Goal: Task Accomplishment & Management: Manage account settings

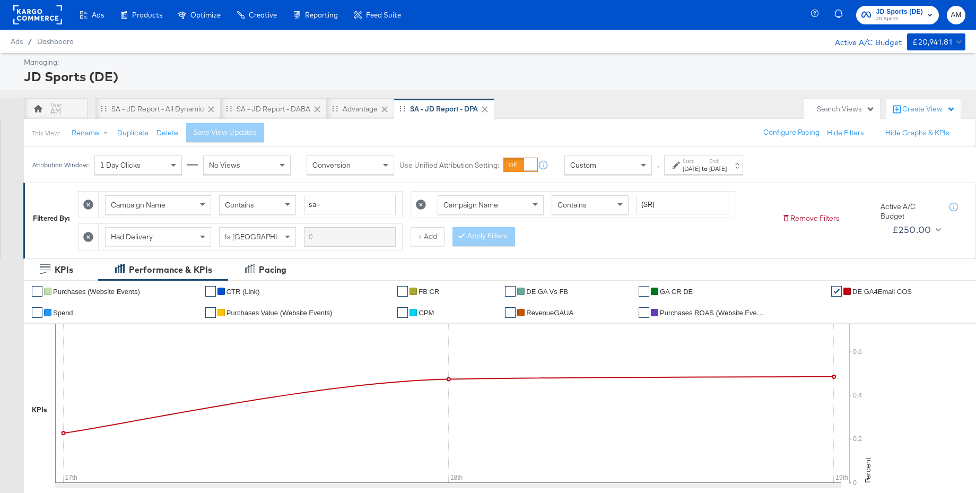
click at [890, 20] on span "JD Sports" at bounding box center [899, 19] width 47 height 8
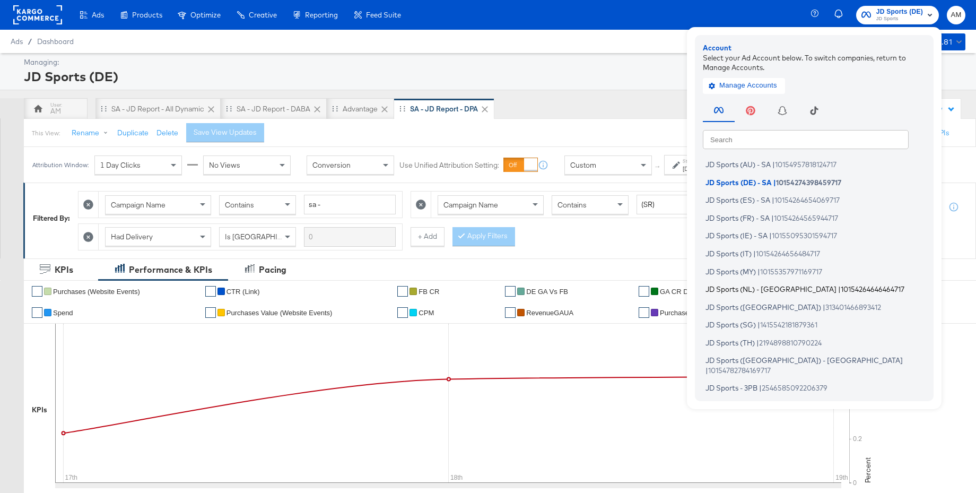
click at [740, 288] on span "JD Sports (NL) - [GEOGRAPHIC_DATA]" at bounding box center [771, 289] width 131 height 8
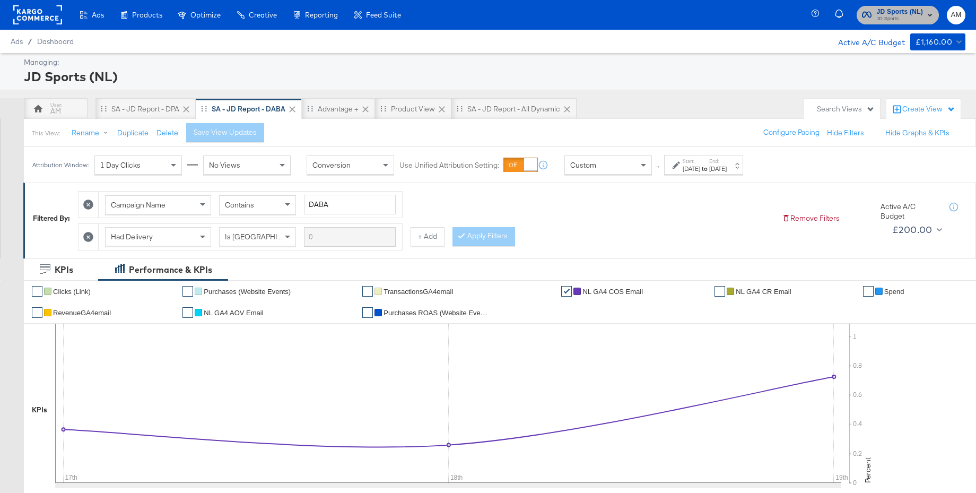
click at [882, 11] on span "JD Sports (NL)" at bounding box center [900, 11] width 47 height 11
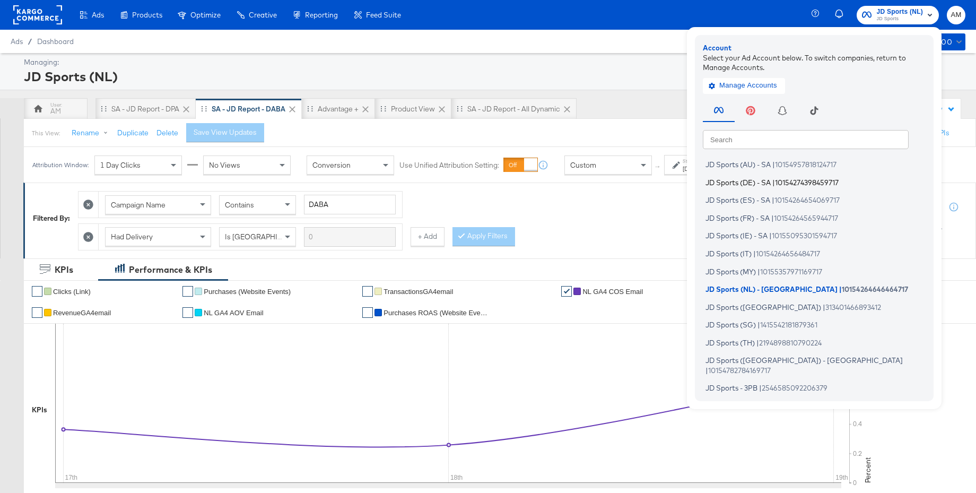
click at [760, 182] on span "JD Sports (DE) - SA" at bounding box center [738, 182] width 65 height 8
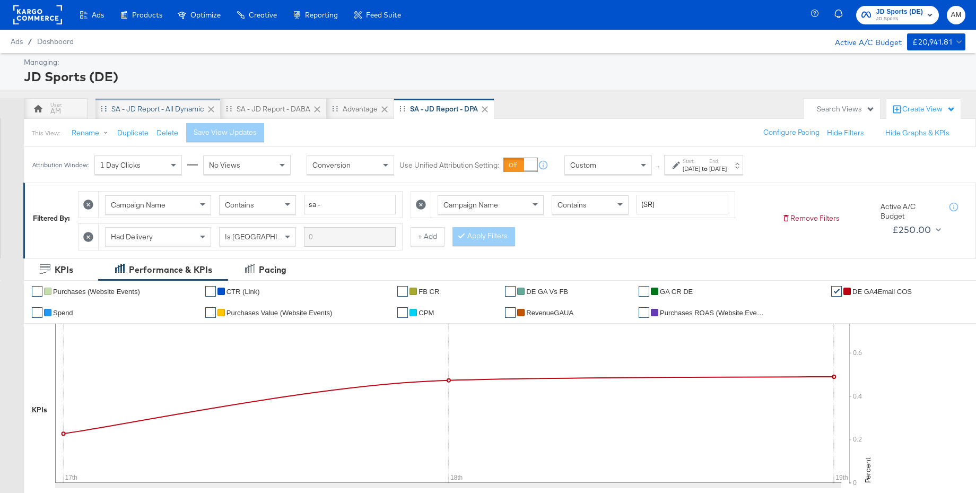
click at [145, 106] on div "SA - JD Report - All Dynamic" at bounding box center [157, 109] width 93 height 10
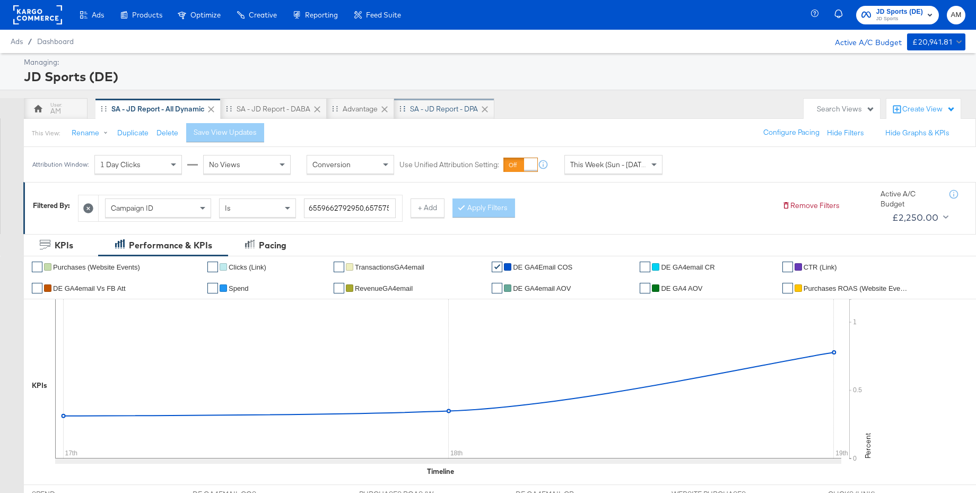
click at [445, 108] on div "SA - JD Report - DPA" at bounding box center [444, 109] width 68 height 10
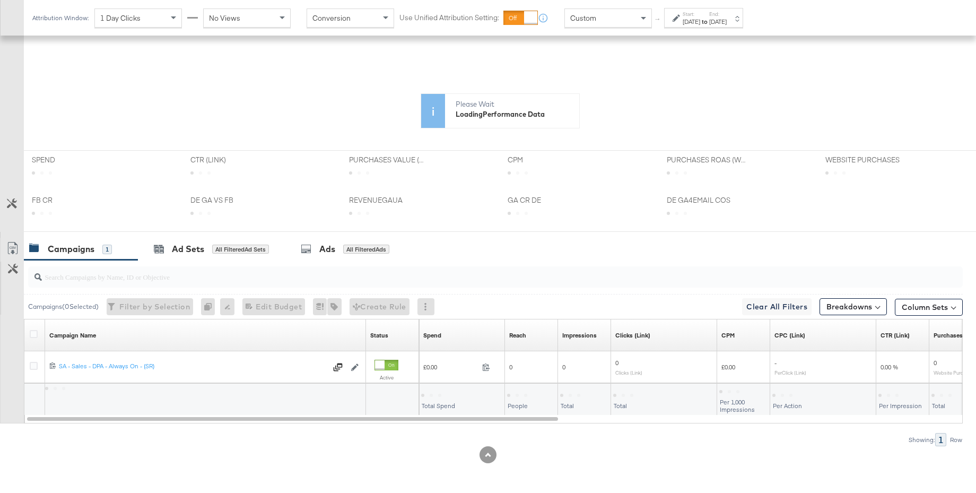
scroll to position [255, 0]
click at [31, 336] on icon at bounding box center [34, 334] width 8 height 8
click at [0, 0] on input "checkbox" at bounding box center [0, 0] width 0 height 0
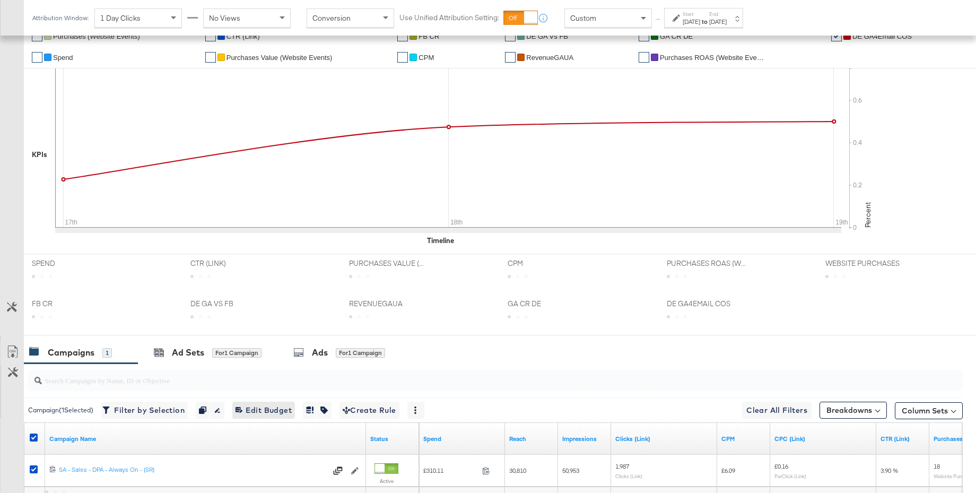
scroll to position [359, 0]
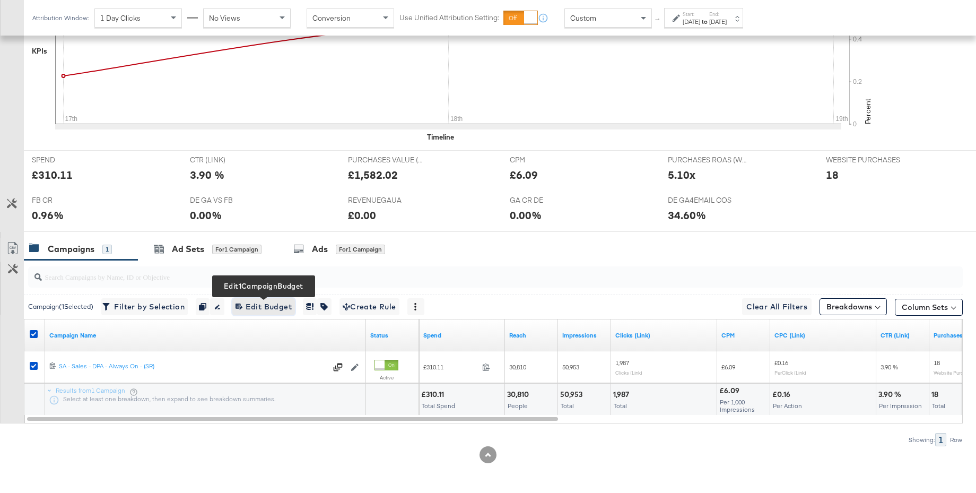
click at [264, 307] on span "Edit 1 Campaign Budget Edit Budget" at bounding box center [264, 306] width 56 height 13
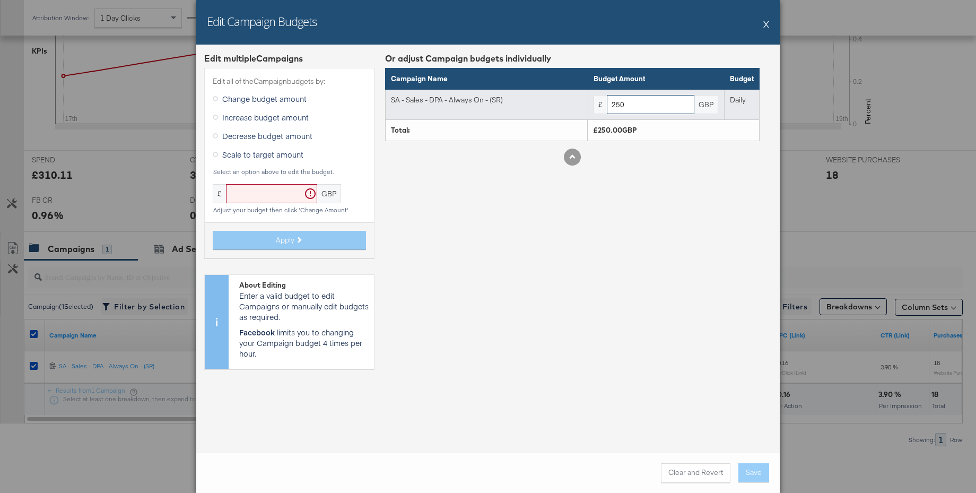
drag, startPoint x: 620, startPoint y: 105, endPoint x: 587, endPoint y: 104, distance: 32.4
click at [587, 104] on tr "SA - Sales - DPA - Always On - (SR) £ 250 GBP Daily" at bounding box center [573, 104] width 374 height 31
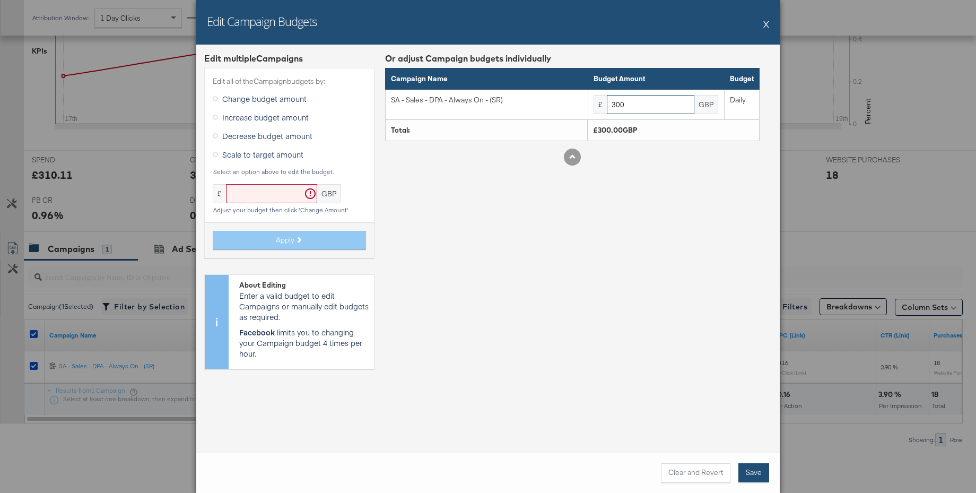
type input "300"
click at [755, 474] on button "Save" at bounding box center [753, 472] width 31 height 19
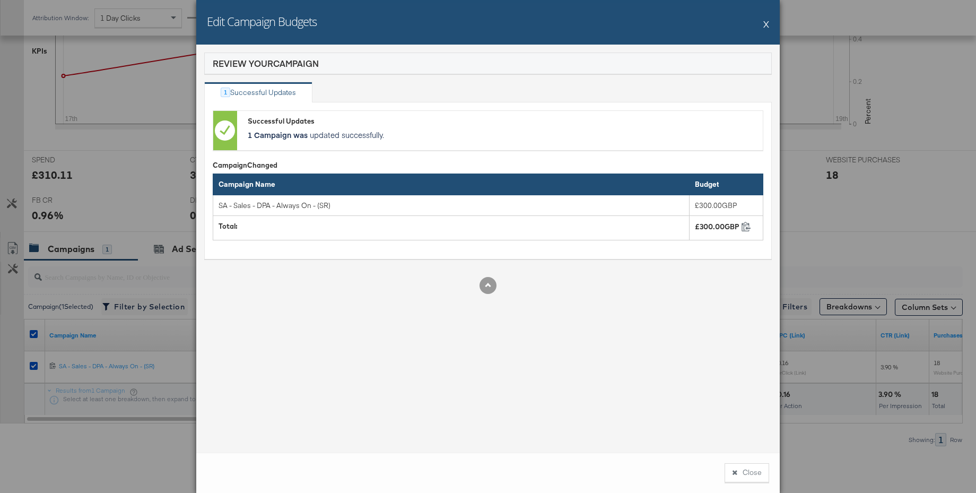
drag, startPoint x: 766, startPoint y: 22, endPoint x: 705, endPoint y: 54, distance: 68.8
click at [766, 22] on button "X" at bounding box center [766, 23] width 6 height 21
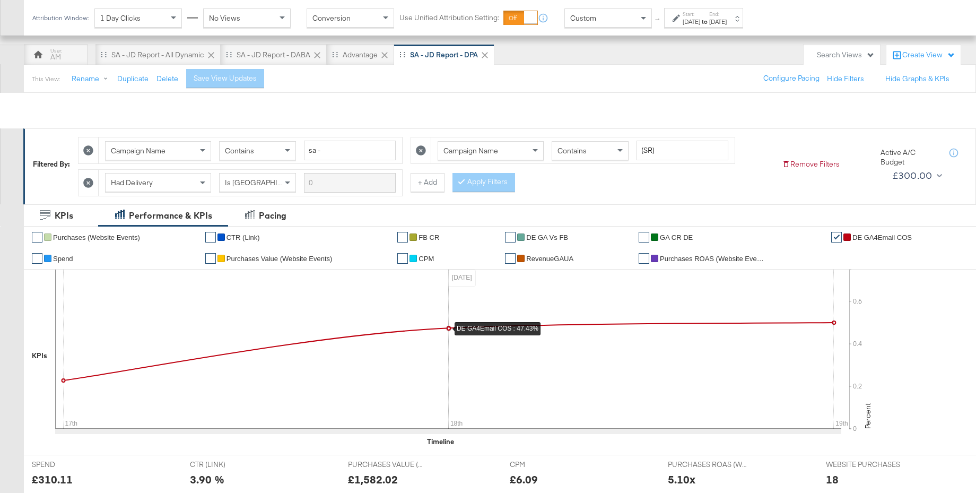
scroll to position [0, 0]
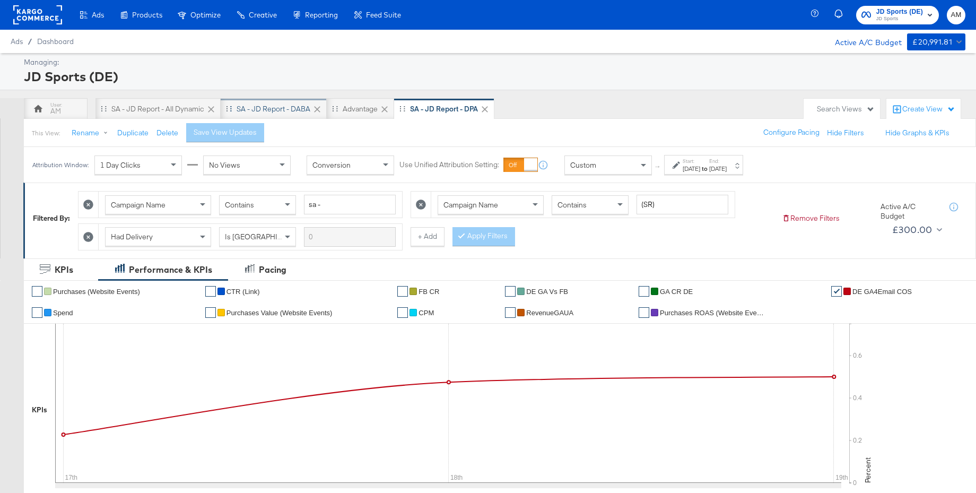
click at [278, 116] on div "SA - JD Report - DABA" at bounding box center [274, 108] width 106 height 21
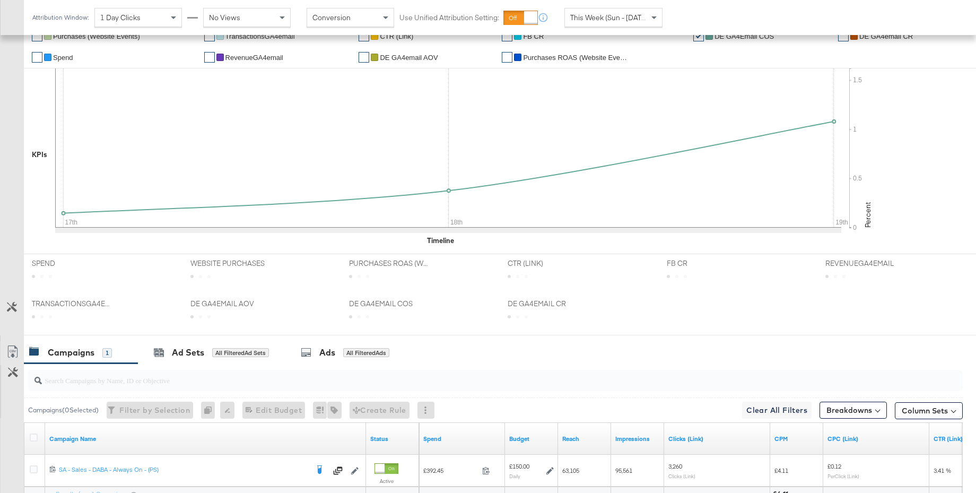
scroll to position [358, 0]
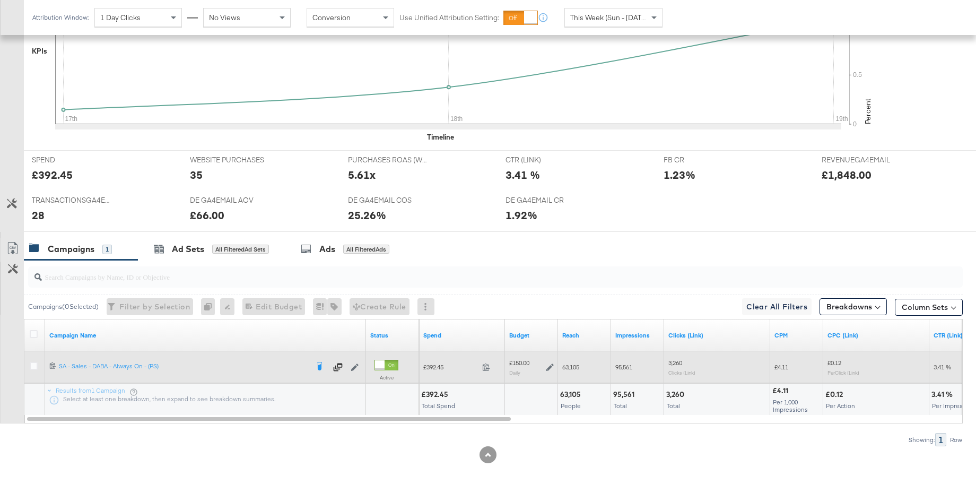
click at [551, 369] on icon at bounding box center [549, 366] width 7 height 7
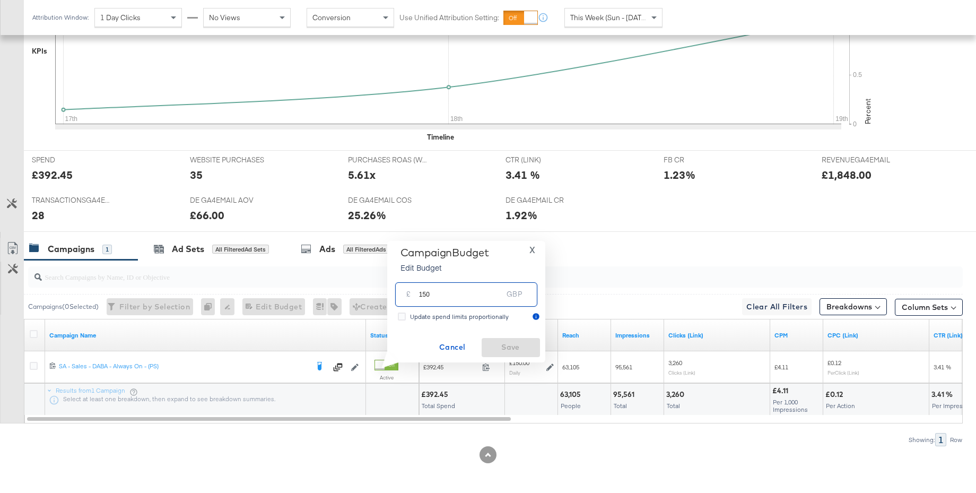
drag, startPoint x: 443, startPoint y: 294, endPoint x: 394, endPoint y: 294, distance: 49.3
click at [394, 294] on div "£ 150 GBP" at bounding box center [466, 293] width 147 height 33
type input "250"
click at [502, 343] on span "Save" at bounding box center [511, 347] width 50 height 13
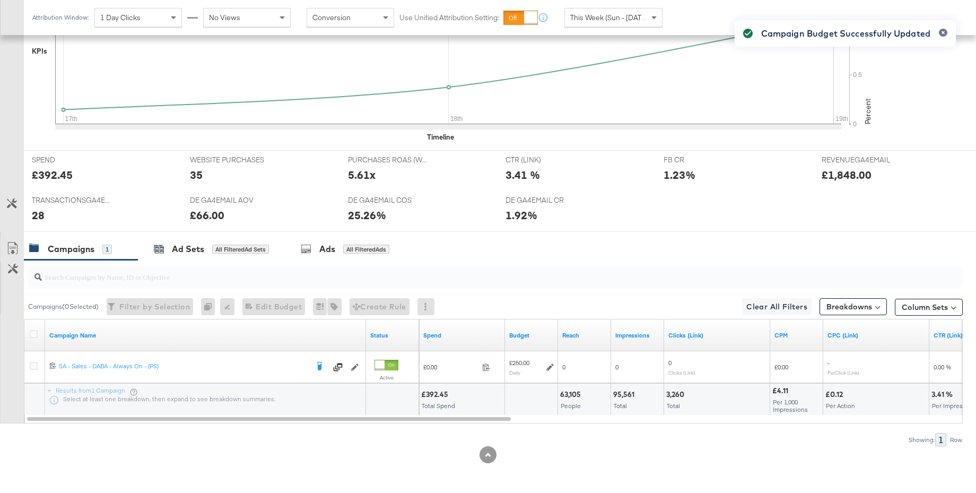
scroll to position [0, 0]
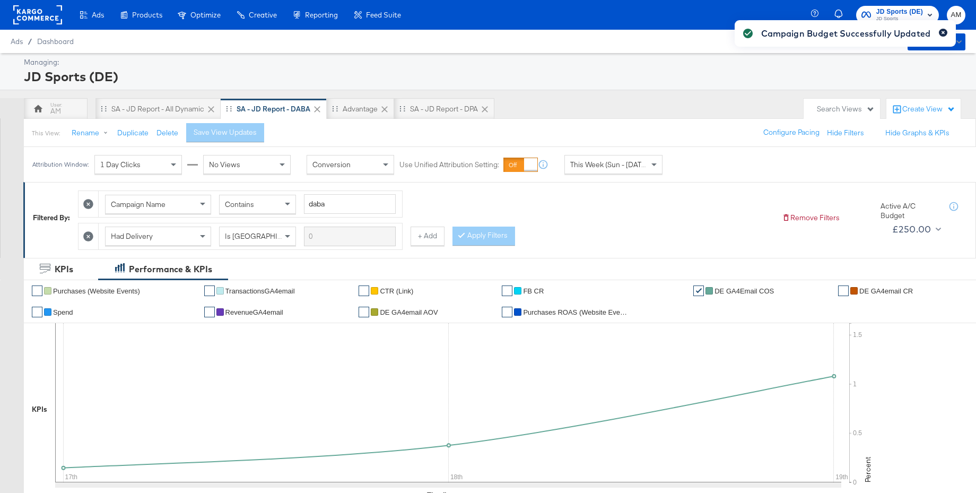
click at [941, 31] on icon "button" at bounding box center [943, 33] width 4 height 6
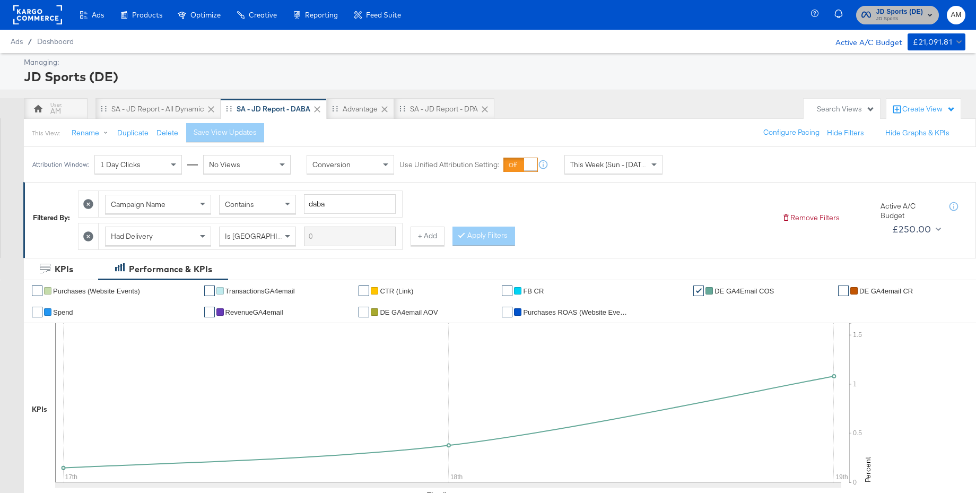
click at [897, 13] on span "JD Sports (DE)" at bounding box center [899, 11] width 47 height 11
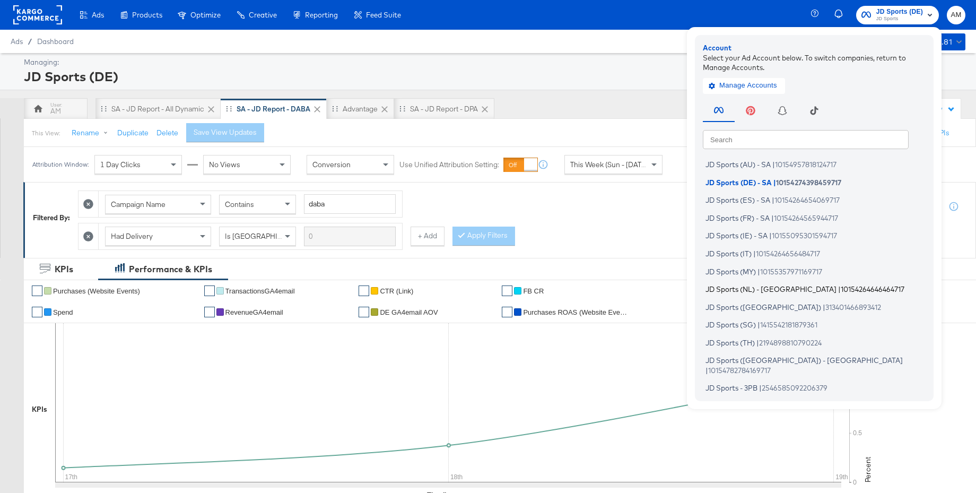
click at [753, 287] on span "JD Sports (NL) - [GEOGRAPHIC_DATA]" at bounding box center [771, 289] width 131 height 8
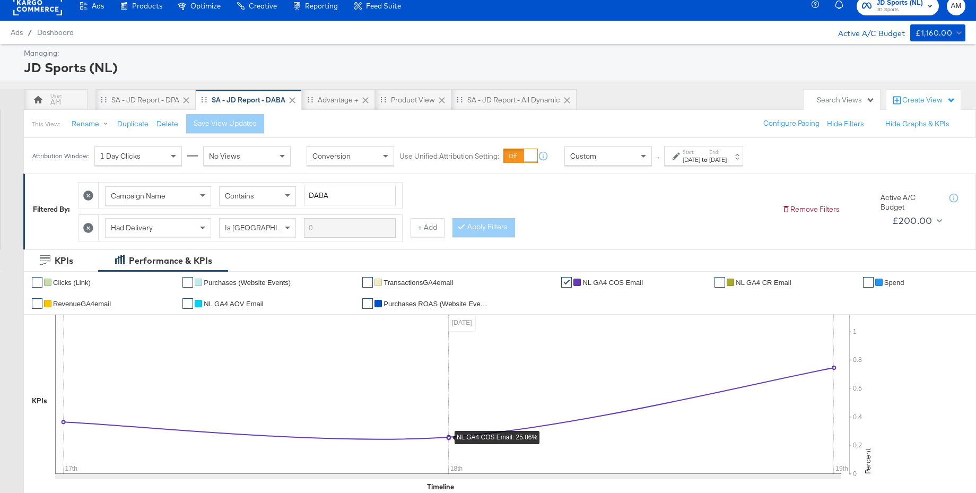
scroll to position [359, 0]
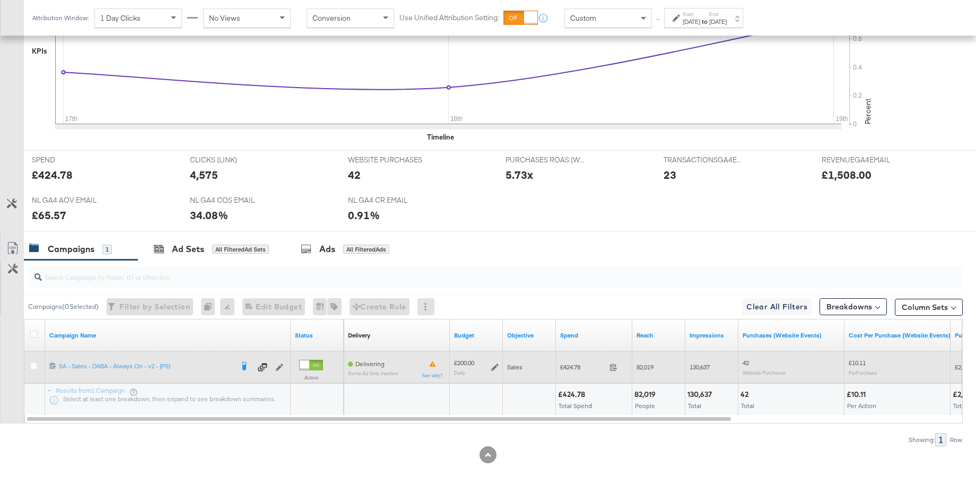
click at [494, 367] on icon at bounding box center [494, 366] width 7 height 7
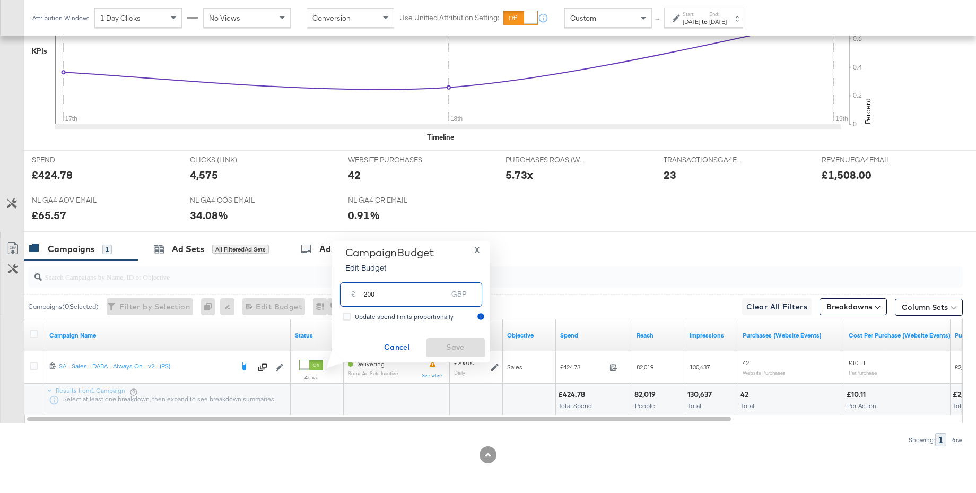
drag, startPoint x: 388, startPoint y: 295, endPoint x: 343, endPoint y: 288, distance: 46.1
click at [343, 288] on div "£ 200 GBP" at bounding box center [411, 294] width 142 height 24
type input "300"
click at [442, 346] on span "Save" at bounding box center [456, 347] width 50 height 13
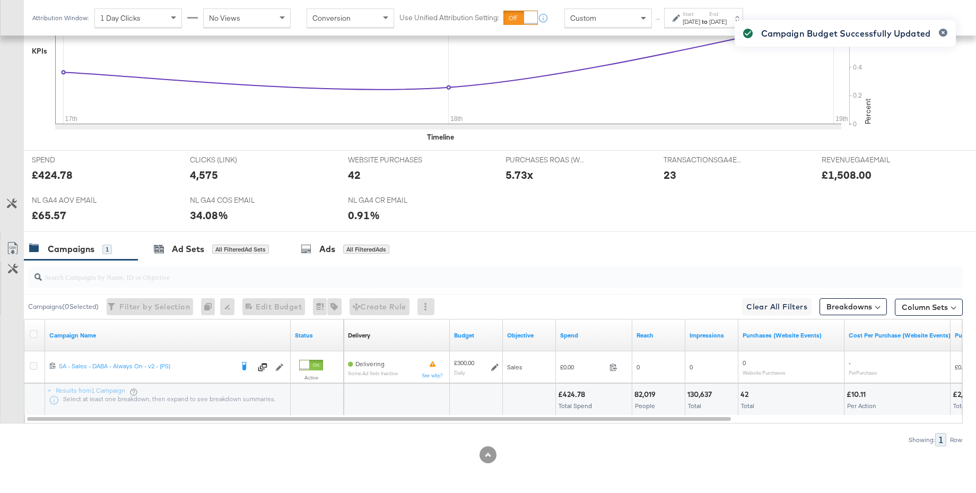
scroll to position [0, 0]
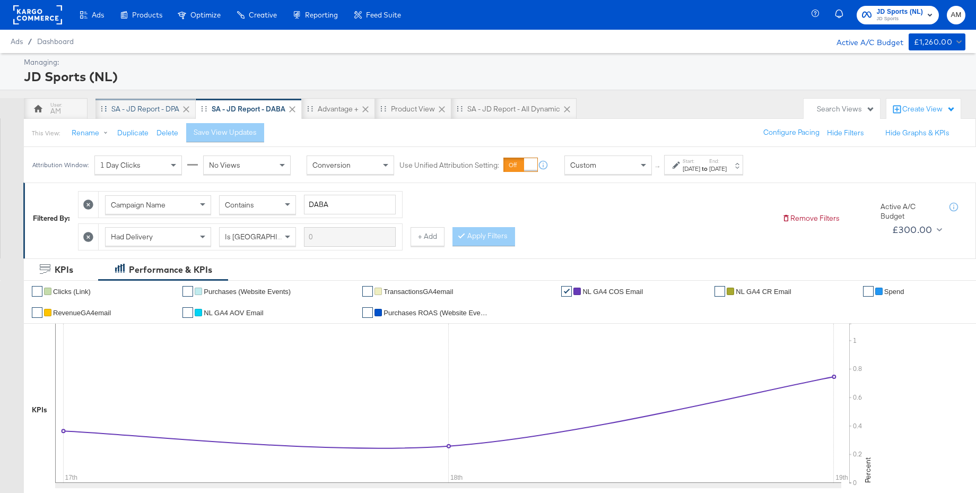
click at [115, 110] on div "SA - JD Report - DPA" at bounding box center [145, 109] width 68 height 10
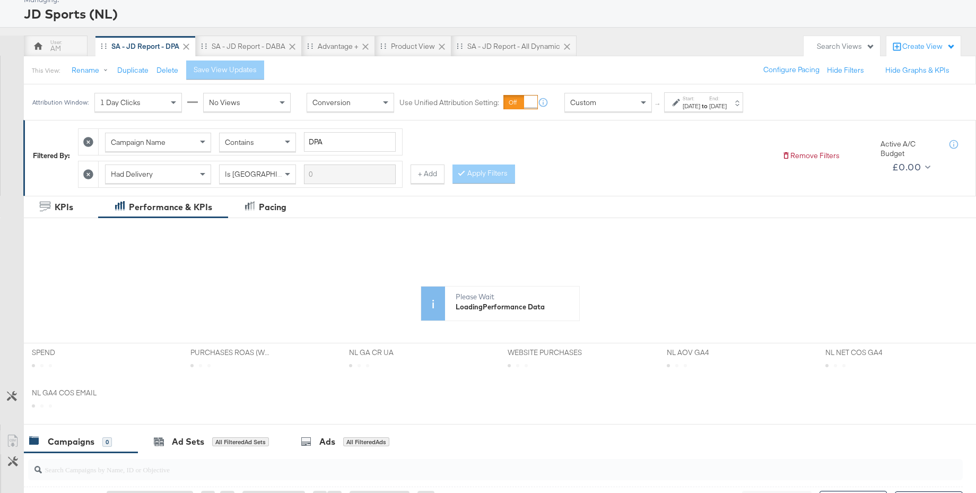
scroll to position [255, 0]
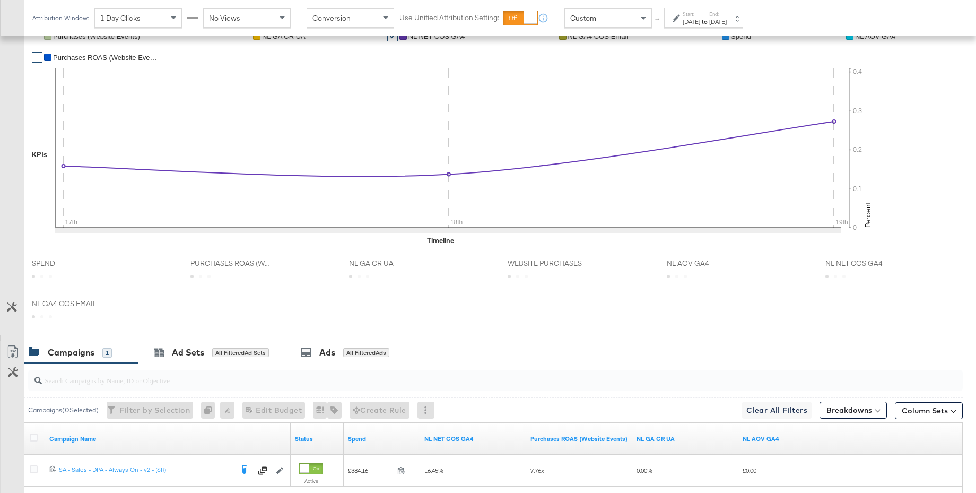
click at [27, 333] on div "NL GA4 COS EMAIL NL GA4 COS EMAIL" at bounding box center [103, 314] width 159 height 40
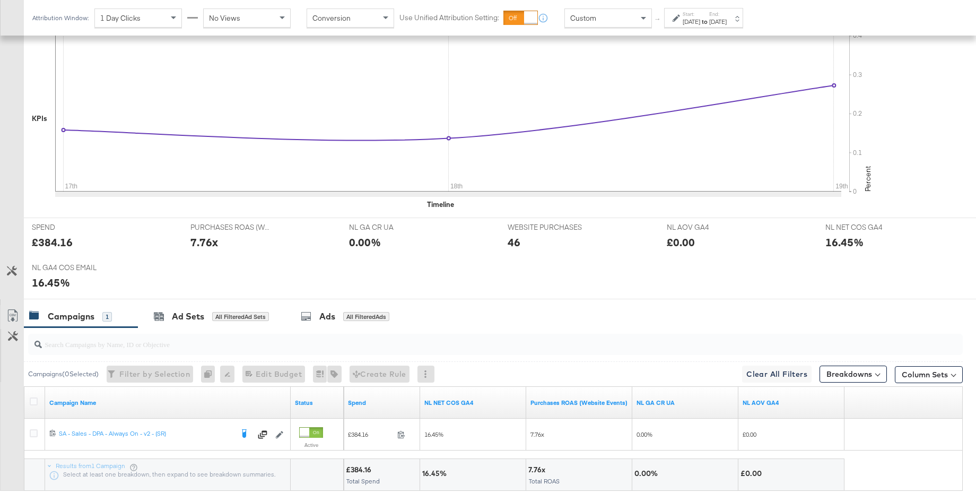
scroll to position [321, 0]
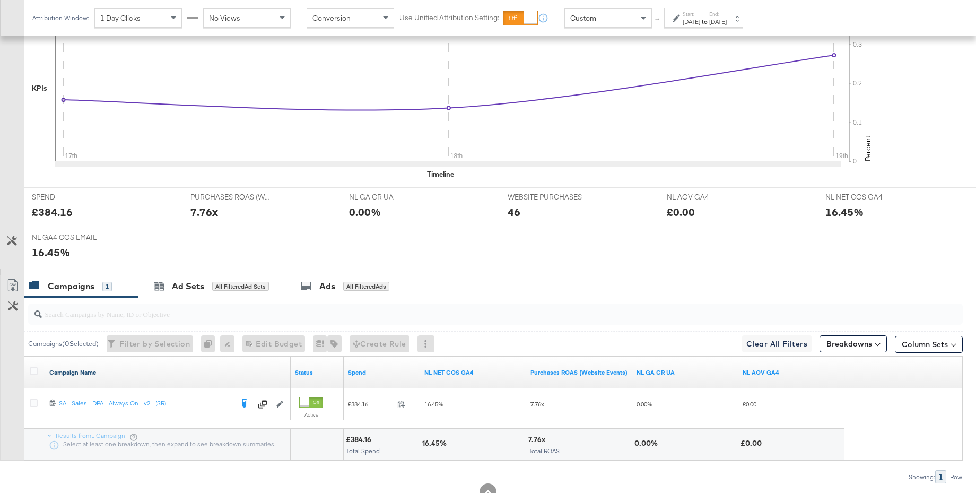
drag, startPoint x: 34, startPoint y: 369, endPoint x: 77, endPoint y: 368, distance: 43.5
click at [34, 369] on icon at bounding box center [34, 371] width 8 height 8
click at [0, 0] on input "checkbox" at bounding box center [0, 0] width 0 height 0
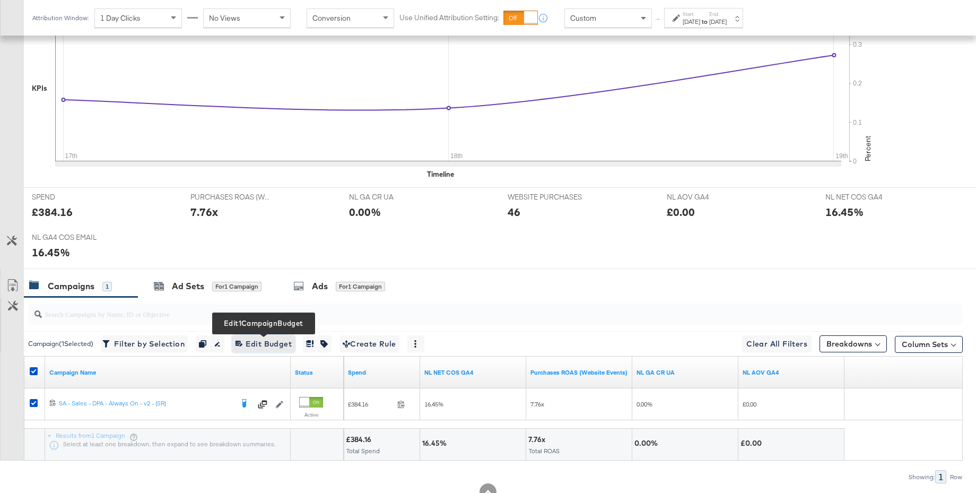
click at [272, 346] on span "Edit 1 Campaign Budget Edit Budget" at bounding box center [264, 343] width 56 height 13
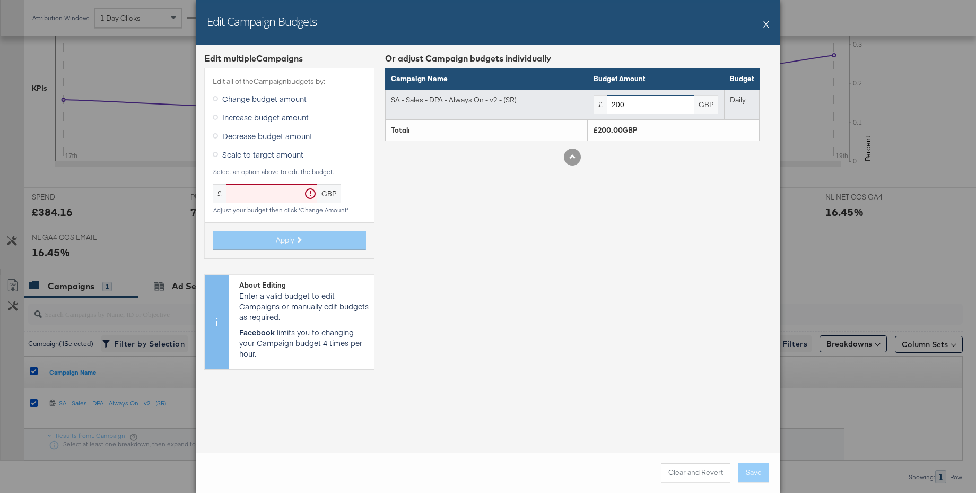
drag, startPoint x: 630, startPoint y: 103, endPoint x: 585, endPoint y: 102, distance: 45.1
click at [585, 102] on tr "SA - Sales - DPA - Always On - v2 - (SR) £ 200 GBP Daily" at bounding box center [573, 104] width 374 height 31
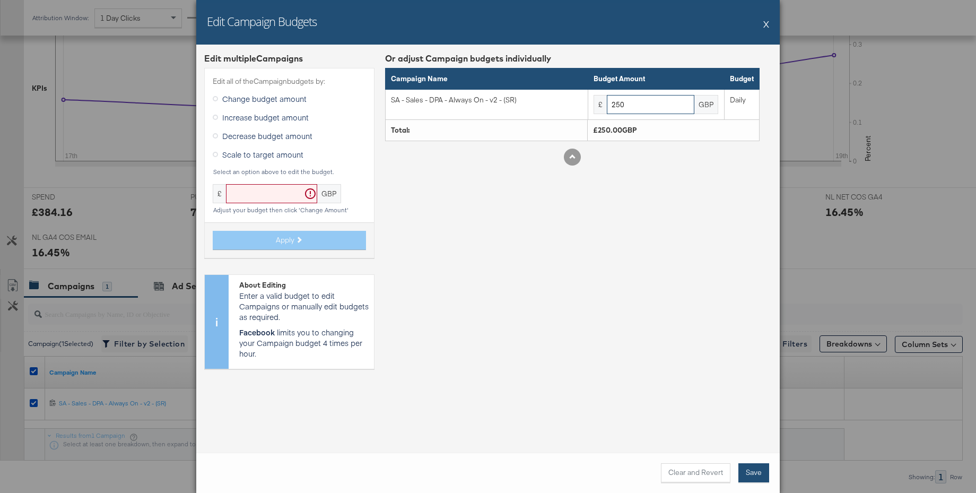
type input "250"
click at [755, 474] on button "Save" at bounding box center [753, 472] width 31 height 19
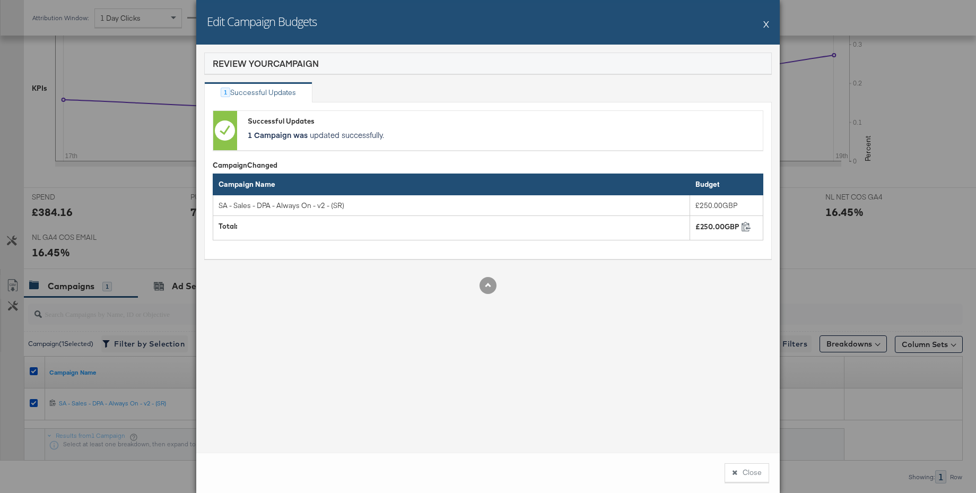
click at [768, 25] on button "X" at bounding box center [766, 23] width 6 height 21
